Goal: Task Accomplishment & Management: Use online tool/utility

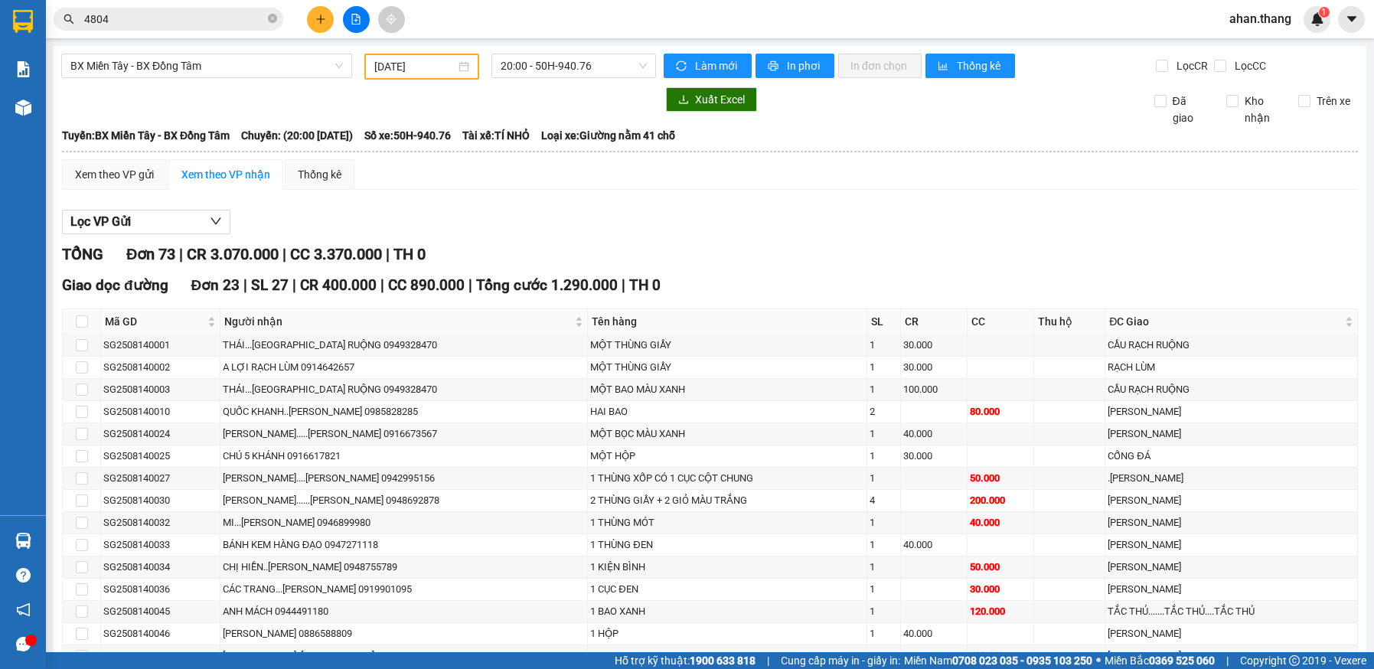
scroll to position [1531, 0]
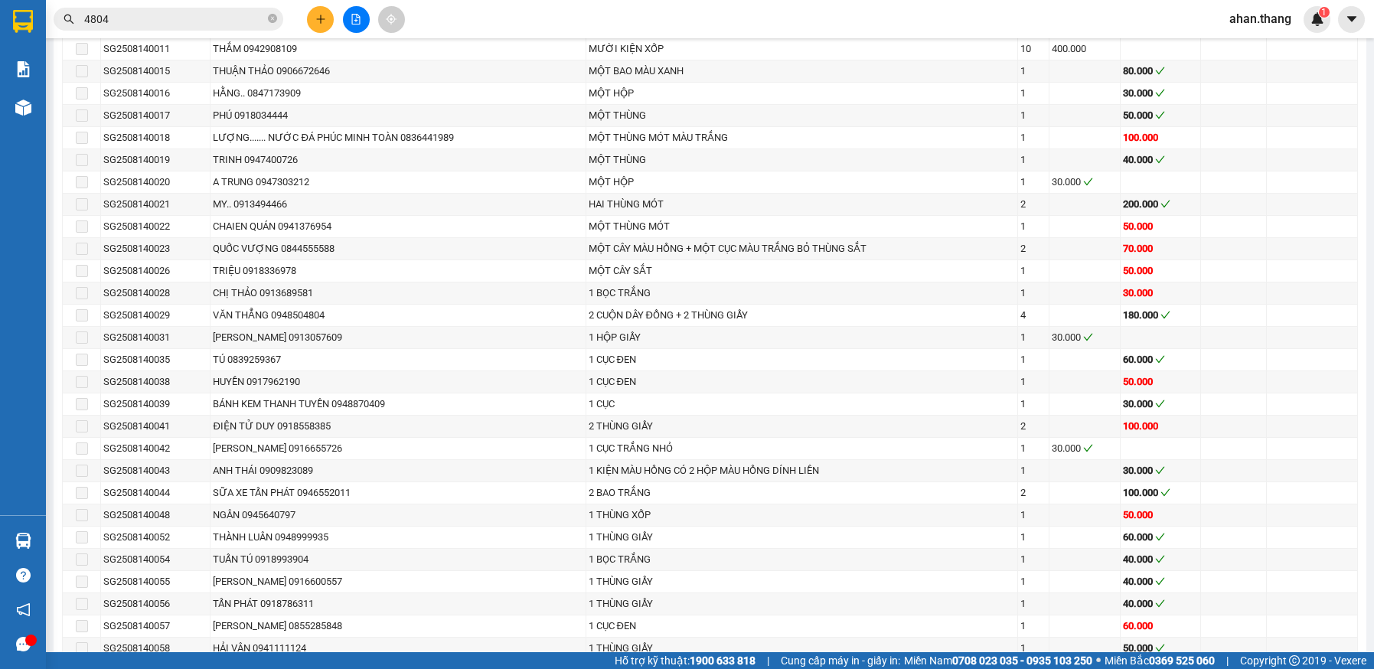
click at [155, 9] on span "4804" at bounding box center [169, 19] width 230 height 23
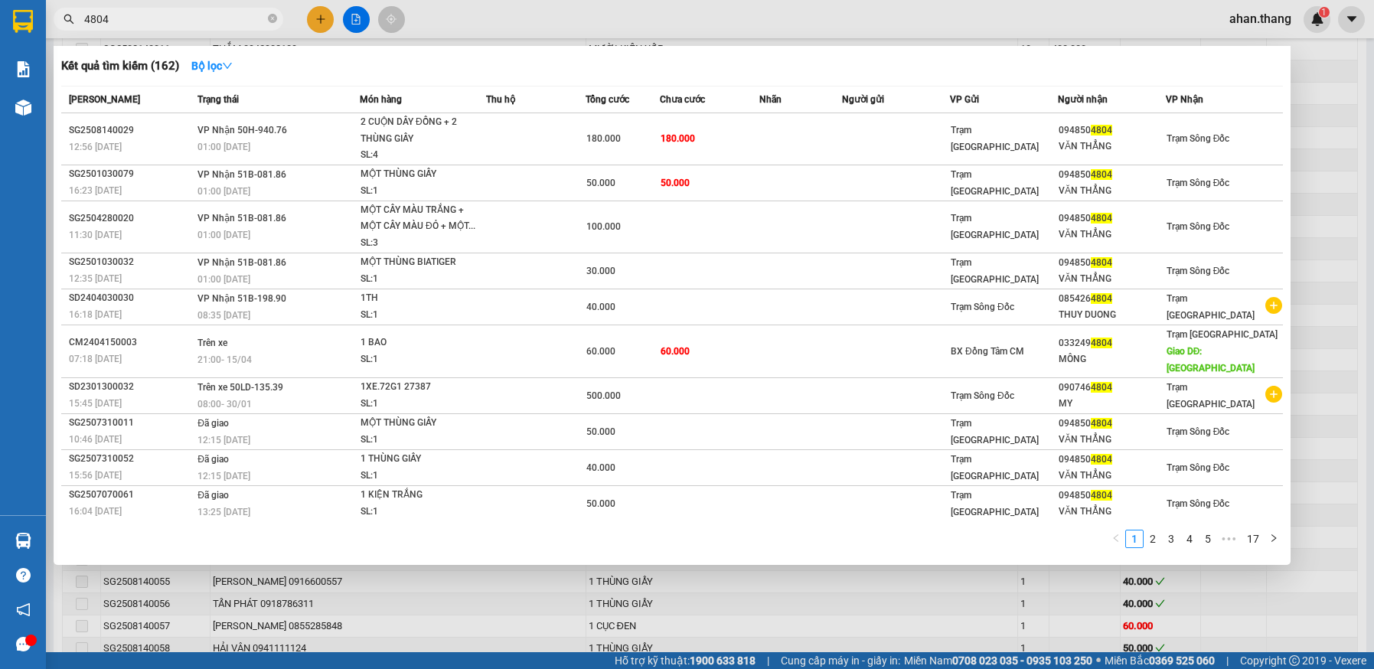
click at [151, 18] on input "4804" at bounding box center [174, 19] width 181 height 17
type input "4"
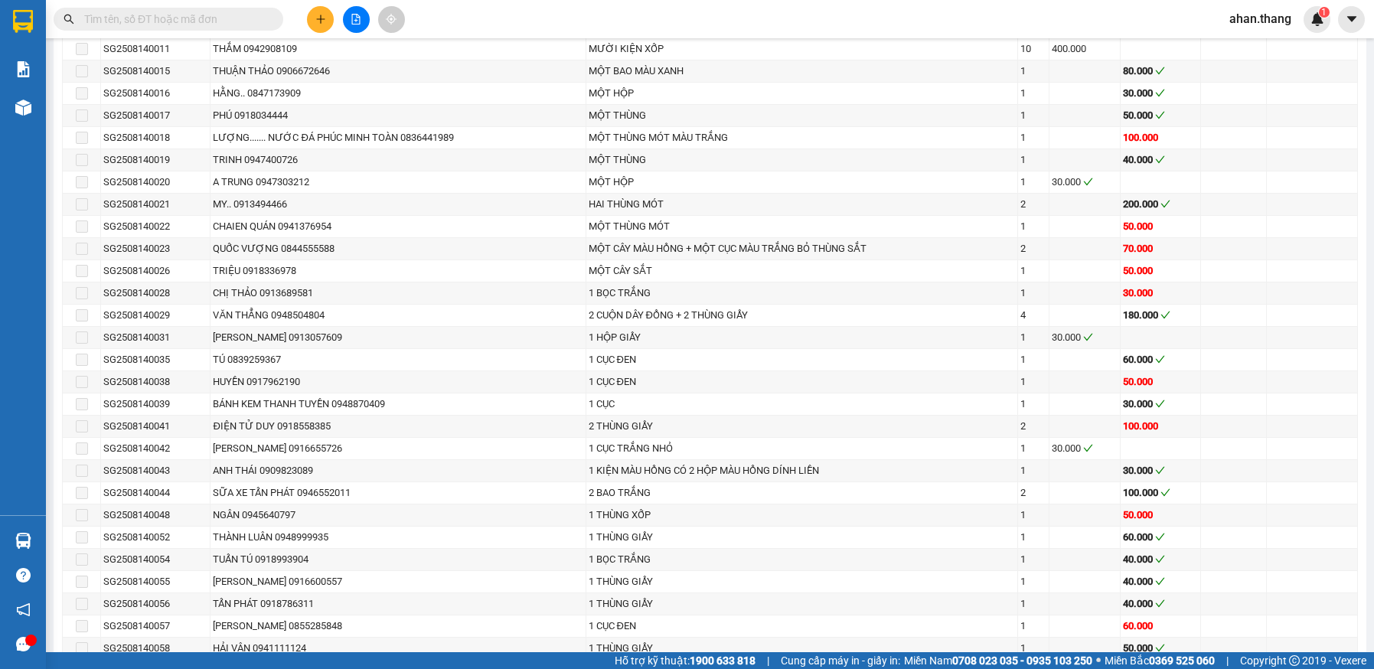
type input "8"
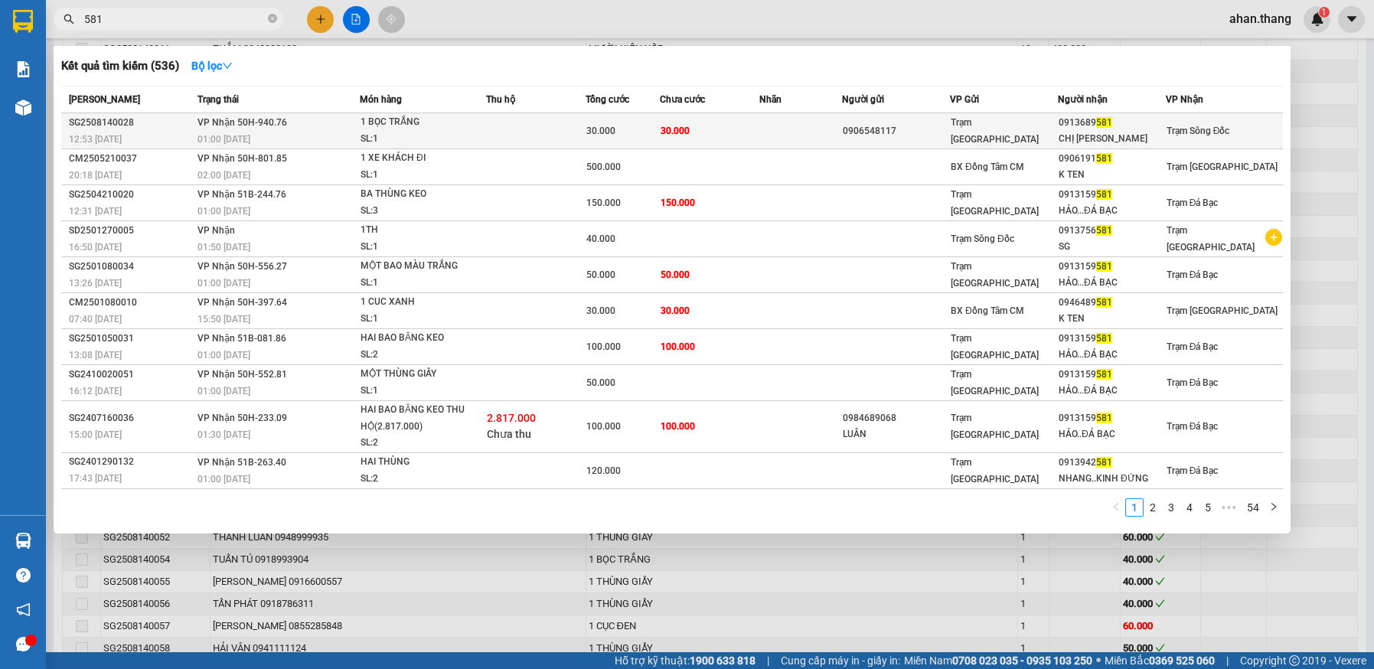
type input "581"
click at [533, 141] on td at bounding box center [535, 131] width 99 height 36
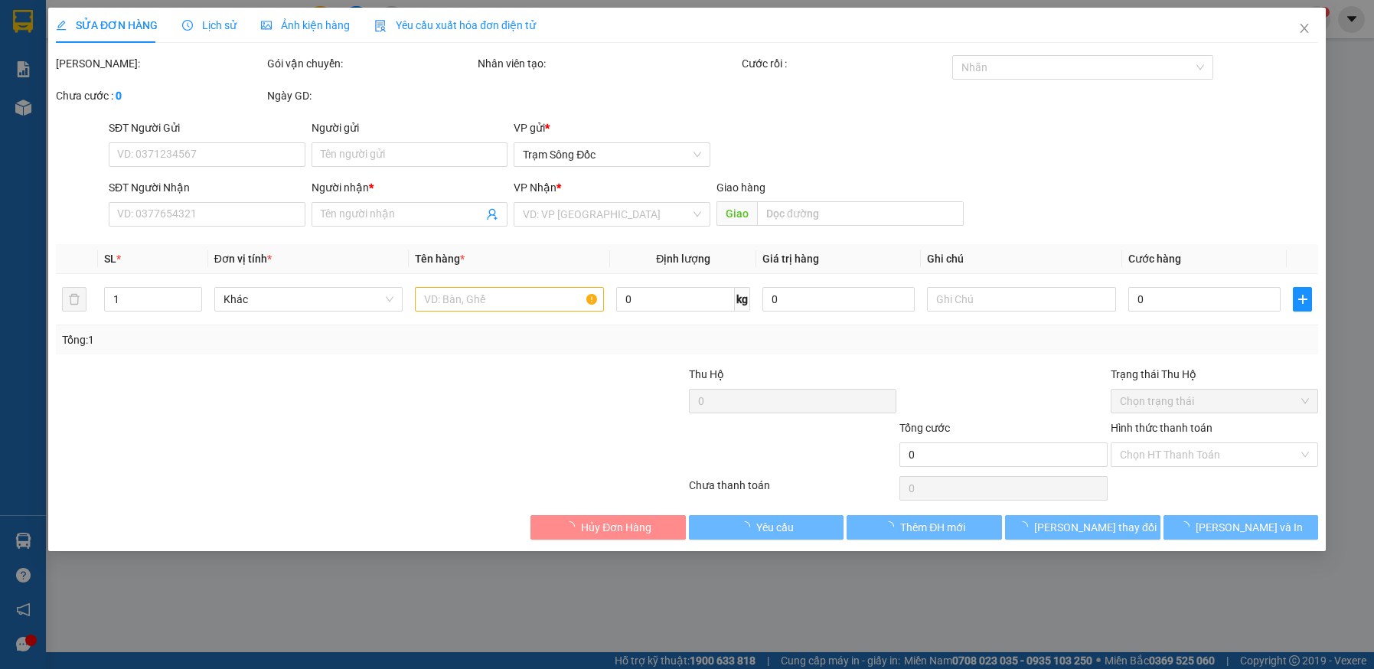
type input "0906548117"
type input "0913689581"
type input "CHỊ [PERSON_NAME]"
type input "30.000"
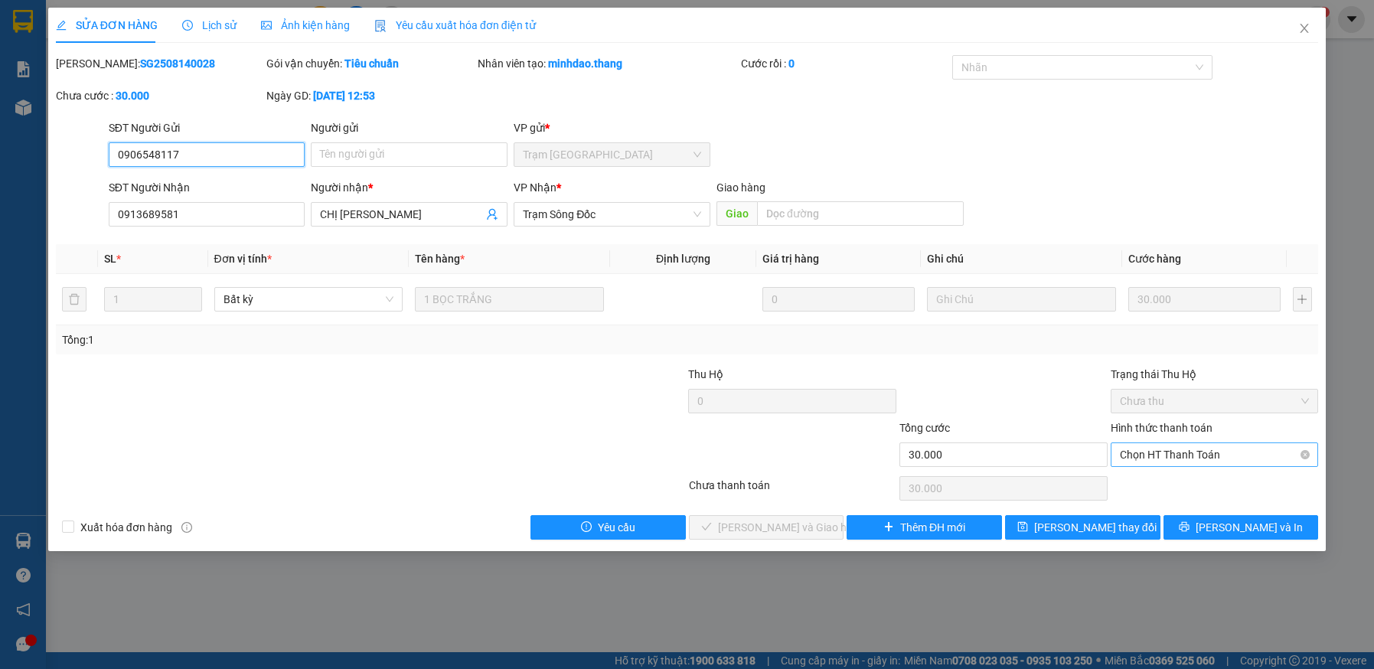
click at [1159, 458] on span "Chọn HT Thanh Toán" at bounding box center [1215, 454] width 190 height 23
click at [1160, 484] on div "Tại văn phòng" at bounding box center [1215, 485] width 190 height 17
type input "0"
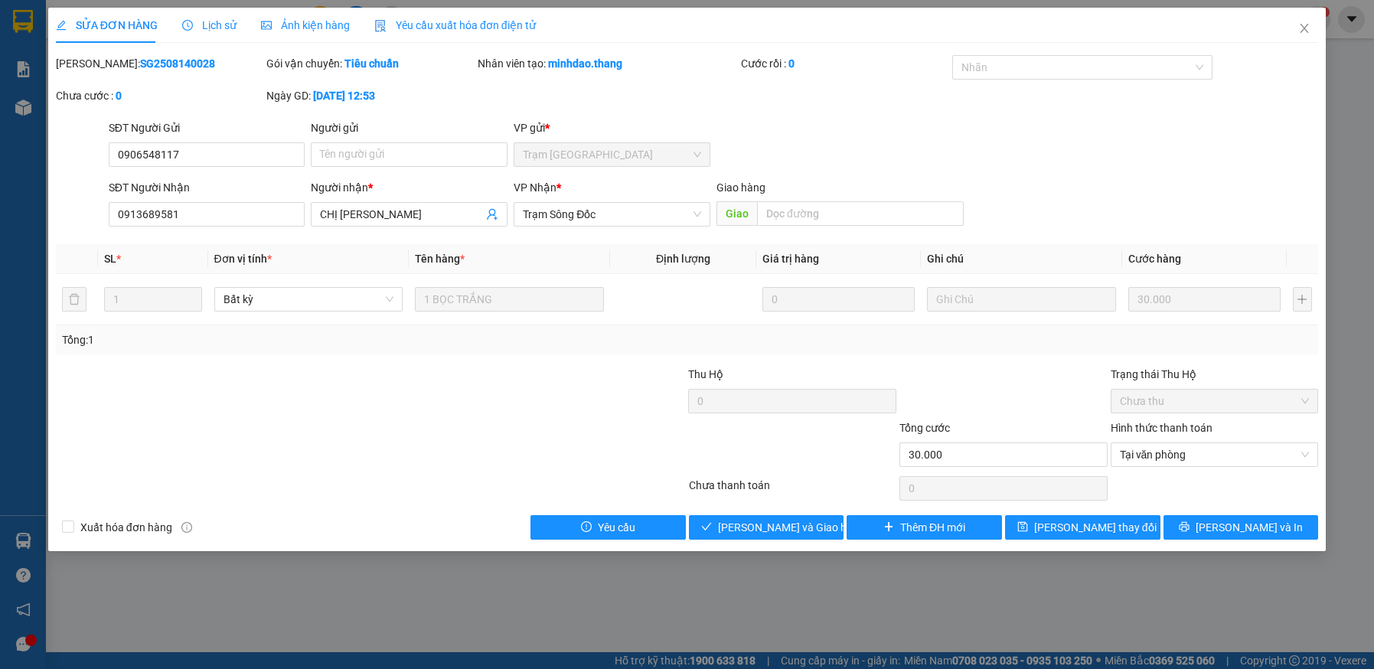
click at [788, 540] on div "SỬA ĐƠN HÀNG Lịch sử Ảnh kiện hàng Yêu cầu xuất hóa đơn điện tử Total Paid Fee …" at bounding box center [686, 279] width 1277 height 543
click at [793, 532] on span "[PERSON_NAME] và Giao hàng" at bounding box center [791, 527] width 147 height 17
